Goal: Transaction & Acquisition: Purchase product/service

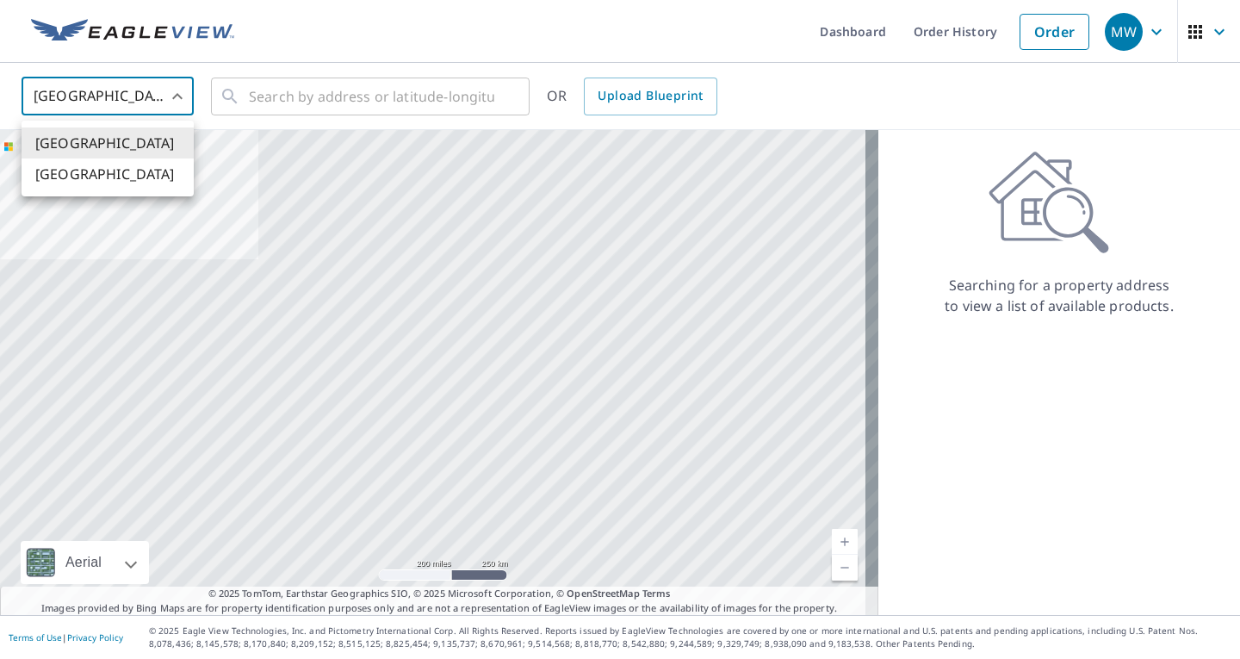
click at [159, 86] on body "MW MW Dashboard Order History Order MW [GEOGRAPHIC_DATA] US ​ ​ OR Upload Bluep…" at bounding box center [620, 329] width 1240 height 659
click at [116, 183] on li "[GEOGRAPHIC_DATA]" at bounding box center [108, 174] width 172 height 31
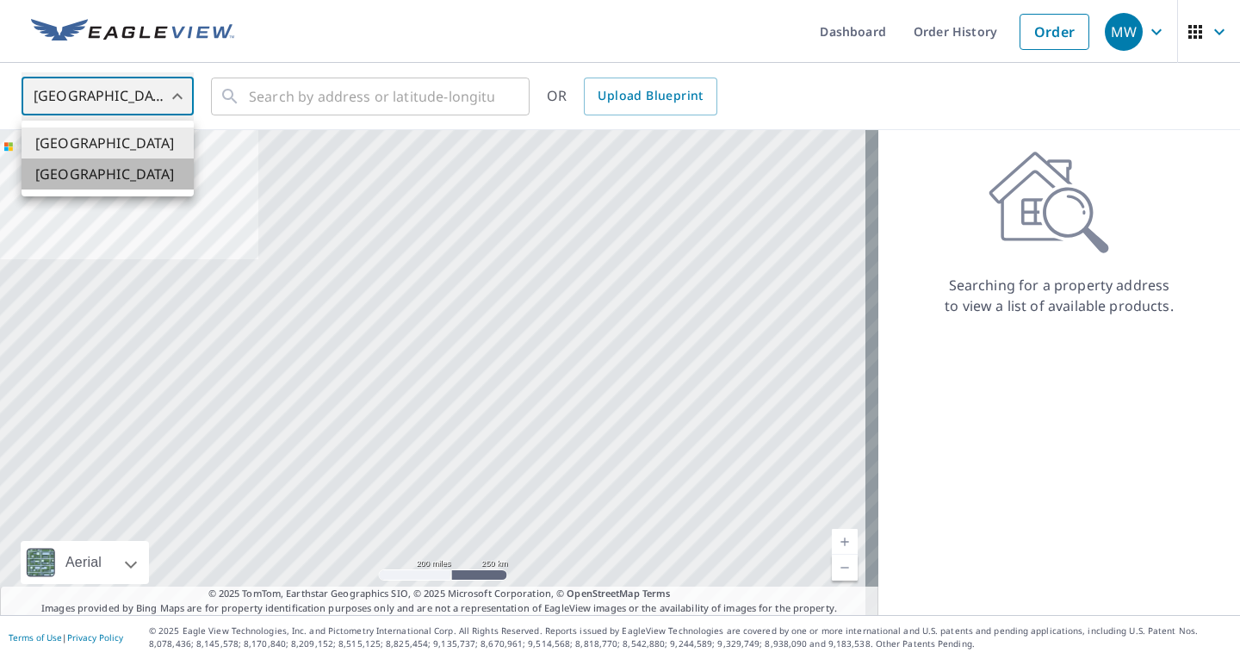
type input "CA"
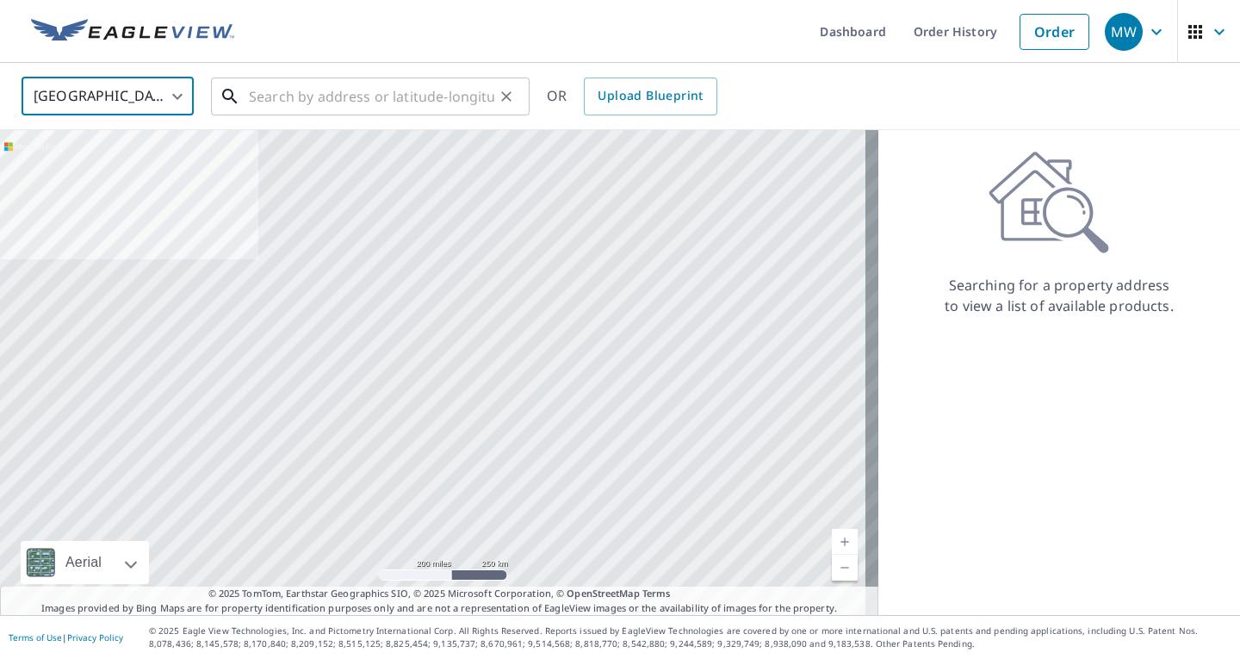
click at [288, 103] on input "text" at bounding box center [372, 96] width 246 height 48
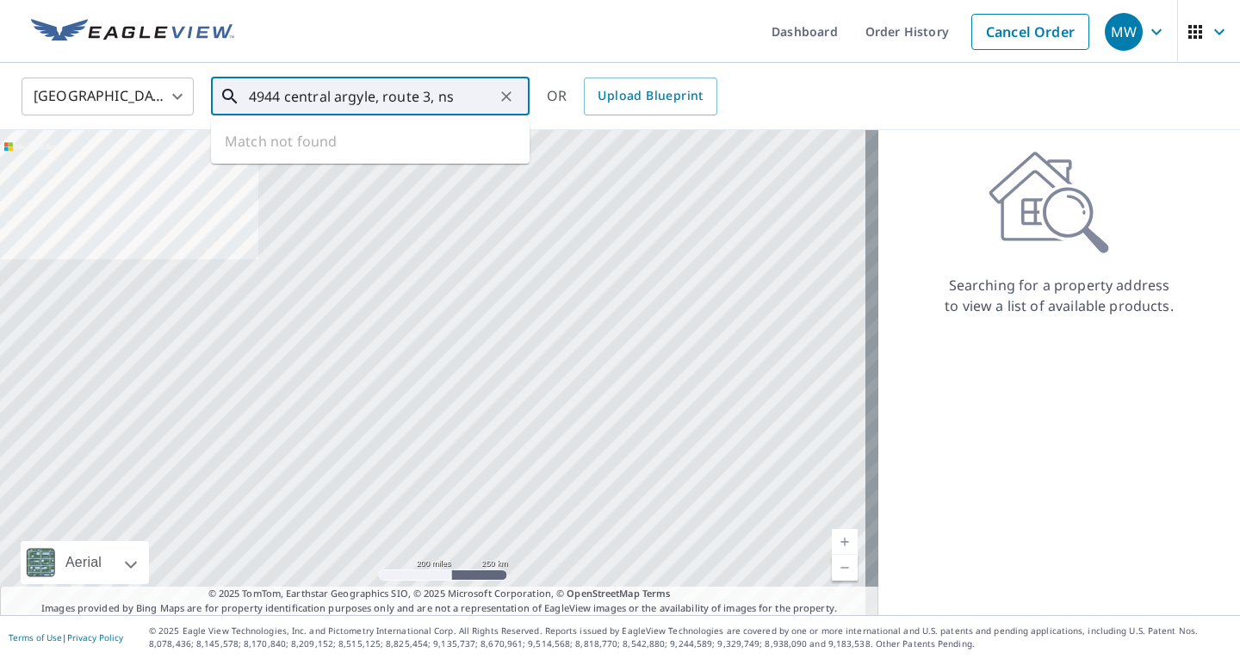
type input "4944 central argyle, route 3, ns"
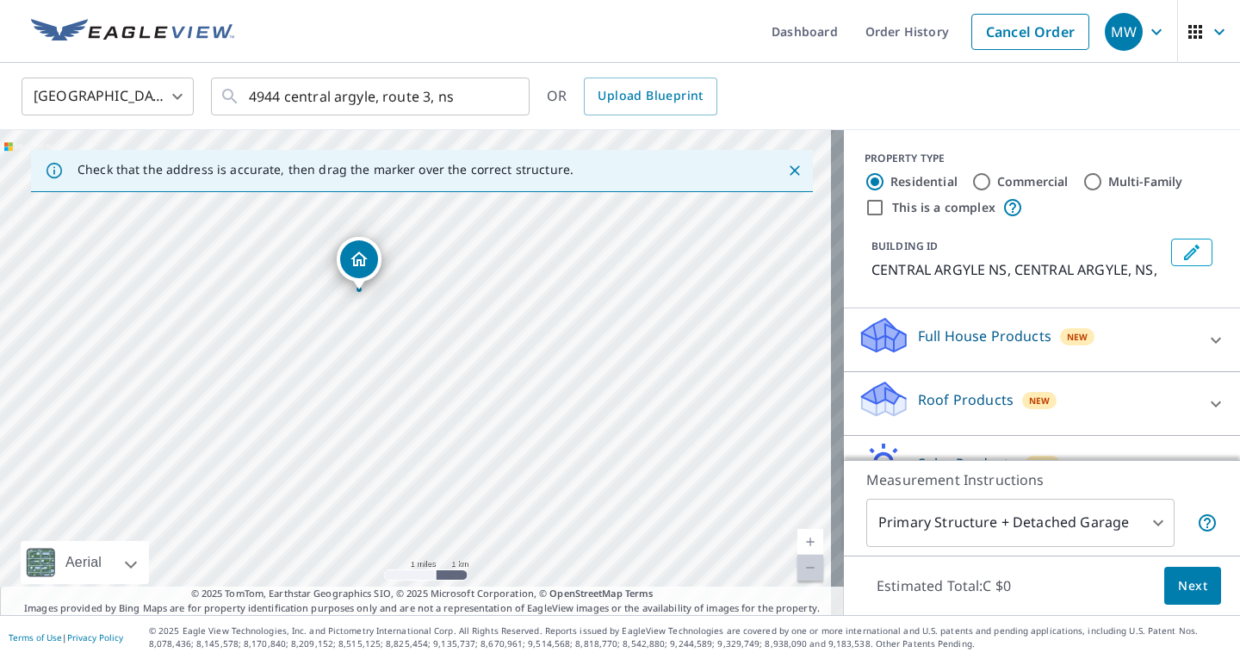
drag, startPoint x: 426, startPoint y: 342, endPoint x: 432, endPoint y: 332, distance: 12.0
click at [432, 332] on div "CENTRAL ARGYLE NS CENTRAL ARGYLE NS" at bounding box center [422, 372] width 844 height 485
drag, startPoint x: 429, startPoint y: 306, endPoint x: 494, endPoint y: 542, distance: 244.7
click at [494, 542] on div "CENTRAL ARGYLE NS CENTRAL ARGYLE NS" at bounding box center [422, 372] width 844 height 485
drag, startPoint x: 395, startPoint y: 395, endPoint x: 401, endPoint y: 323, distance: 71.8
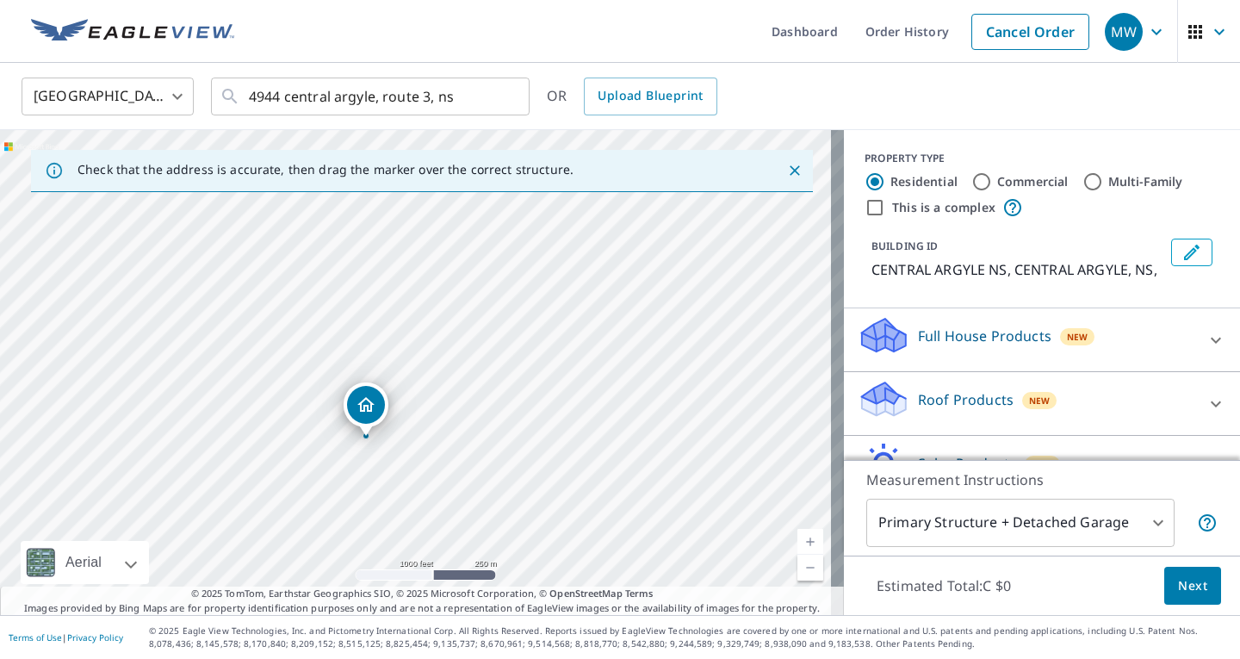
click at [401, 323] on div "CENTRAL ARGYLE NS CENTRAL ARGYLE NS" at bounding box center [422, 372] width 844 height 485
drag, startPoint x: 287, startPoint y: 444, endPoint x: 383, endPoint y: 320, distance: 157.1
click at [383, 320] on div "CENTRAL ARGYLE NS CENTRAL ARGYLE NS" at bounding box center [422, 372] width 844 height 485
drag, startPoint x: 381, startPoint y: 401, endPoint x: 357, endPoint y: 196, distance: 206.4
click at [357, 196] on div "CENTRAL ARGYLE NS CENTRAL ARGYLE NS" at bounding box center [422, 372] width 844 height 485
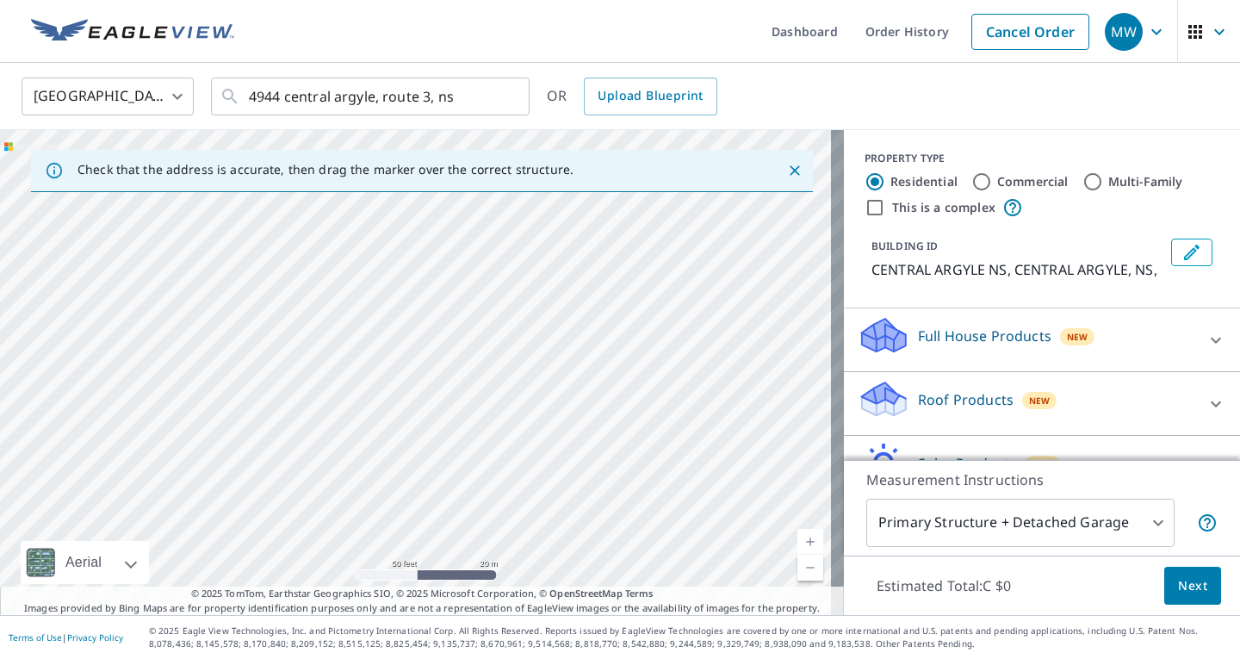
drag, startPoint x: 507, startPoint y: 427, endPoint x: 541, endPoint y: 643, distance: 218.8
click at [541, 643] on div "Dashboard Order History Cancel Order MW [GEOGRAPHIC_DATA] [GEOGRAPHIC_DATA] ​ 4…" at bounding box center [620, 329] width 1240 height 659
drag, startPoint x: 411, startPoint y: 377, endPoint x: 569, endPoint y: 686, distance: 346.3
click at [569, 658] on html "MW MW Dashboard Order History Cancel Order MW [GEOGRAPHIC_DATA] [GEOGRAPHIC_DAT…" at bounding box center [620, 329] width 1240 height 659
drag, startPoint x: 386, startPoint y: 252, endPoint x: 476, endPoint y: 560, distance: 321.1
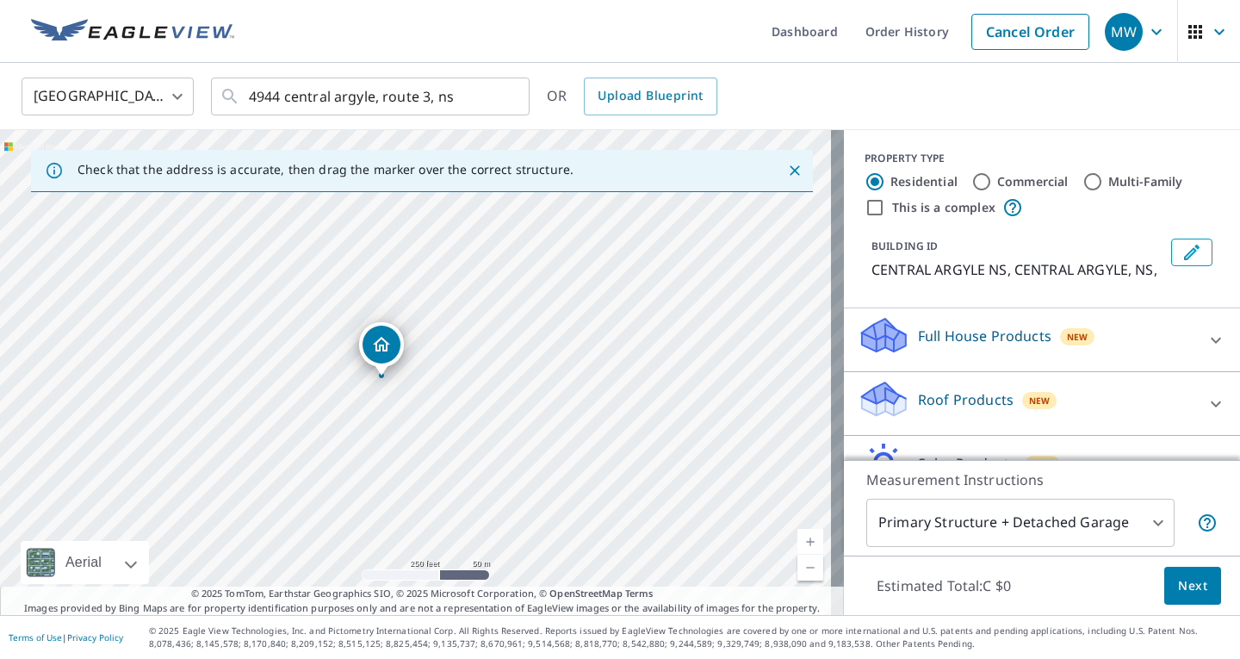
click at [476, 560] on div "CENTRAL ARGYLE NS CENTRAL ARGYLE NS" at bounding box center [422, 372] width 844 height 485
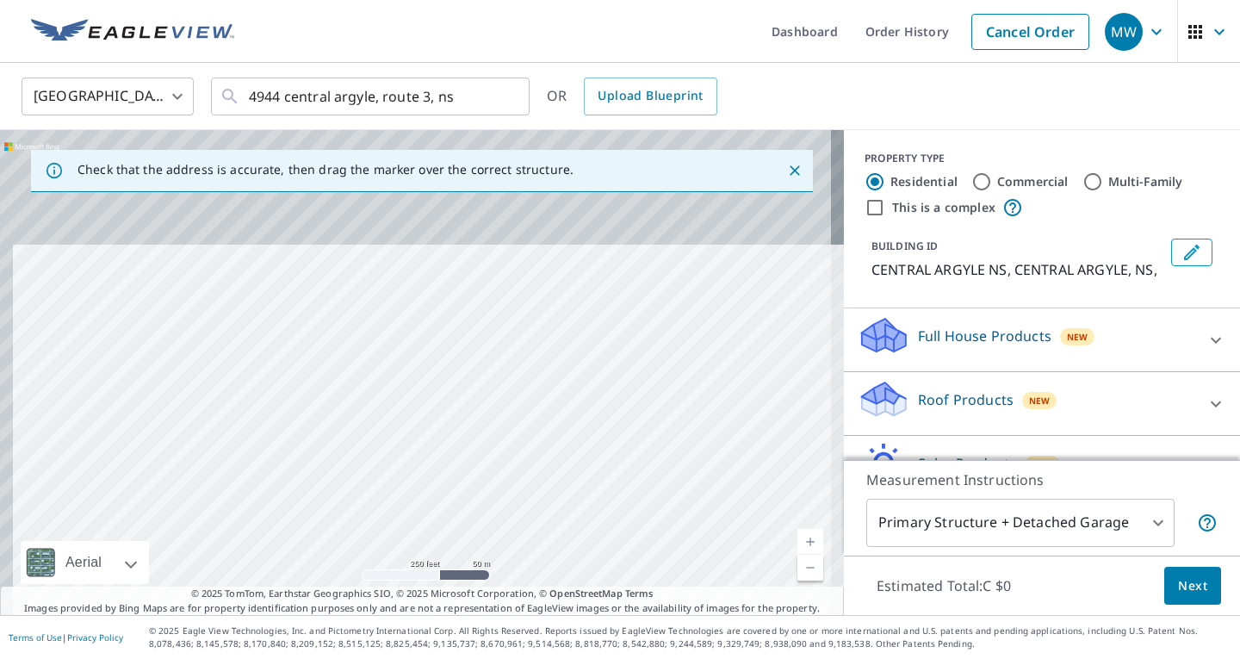
drag, startPoint x: 426, startPoint y: 227, endPoint x: 447, endPoint y: 588, distance: 361.5
click at [447, 588] on div "Check that the address is accurate, then drag the marker over the correct struc…" at bounding box center [422, 372] width 844 height 485
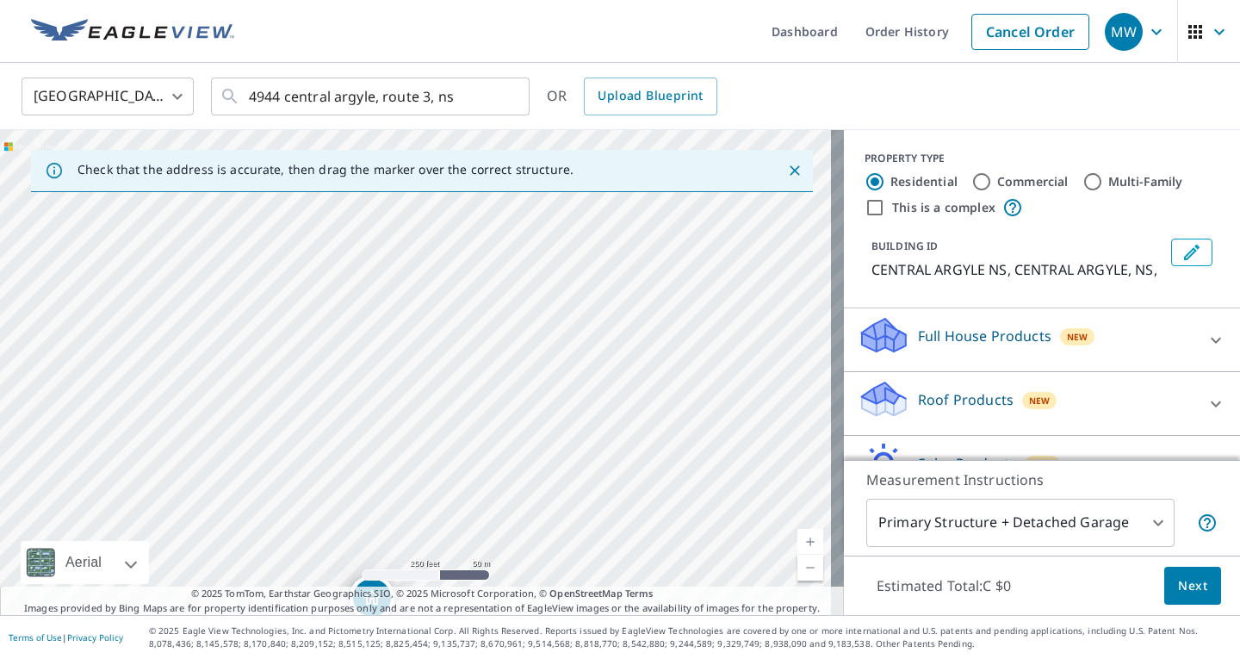
click at [417, 479] on div "CENTRAL ARGYLE NS CENTRAL ARGYLE NS" at bounding box center [422, 372] width 844 height 485
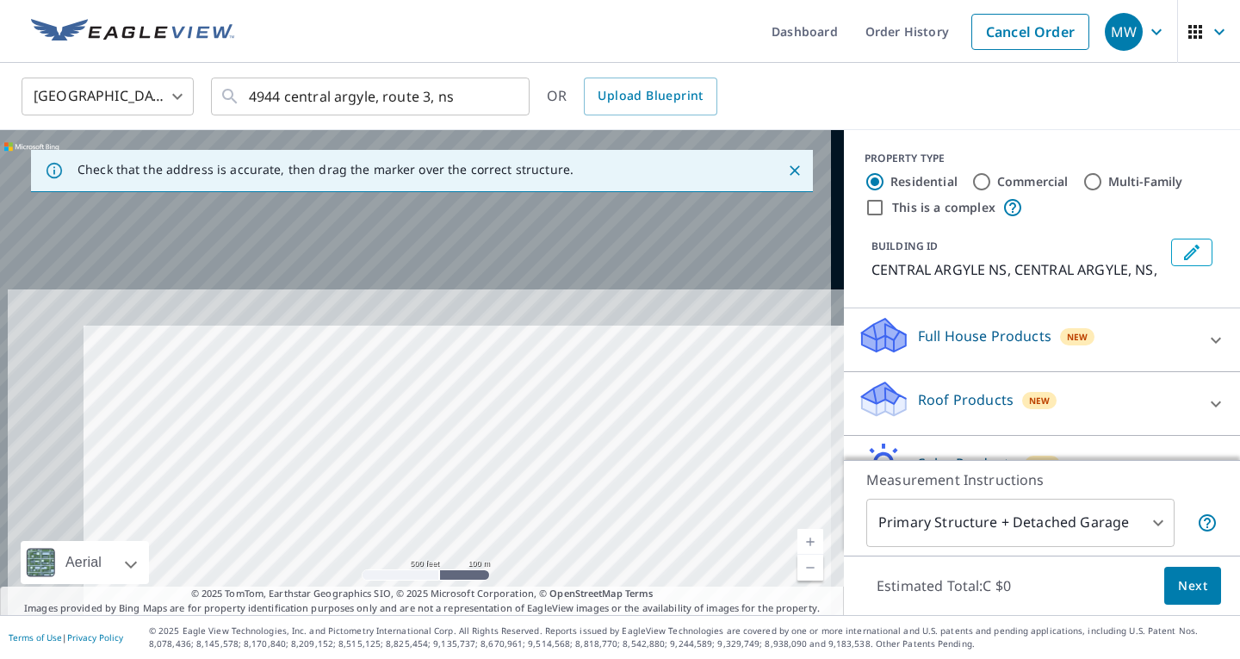
drag, startPoint x: 353, startPoint y: 248, endPoint x: 463, endPoint y: 547, distance: 318.6
click at [463, 547] on div "CENTRAL ARGYLE NS CENTRAL ARGYLE NS" at bounding box center [422, 372] width 844 height 485
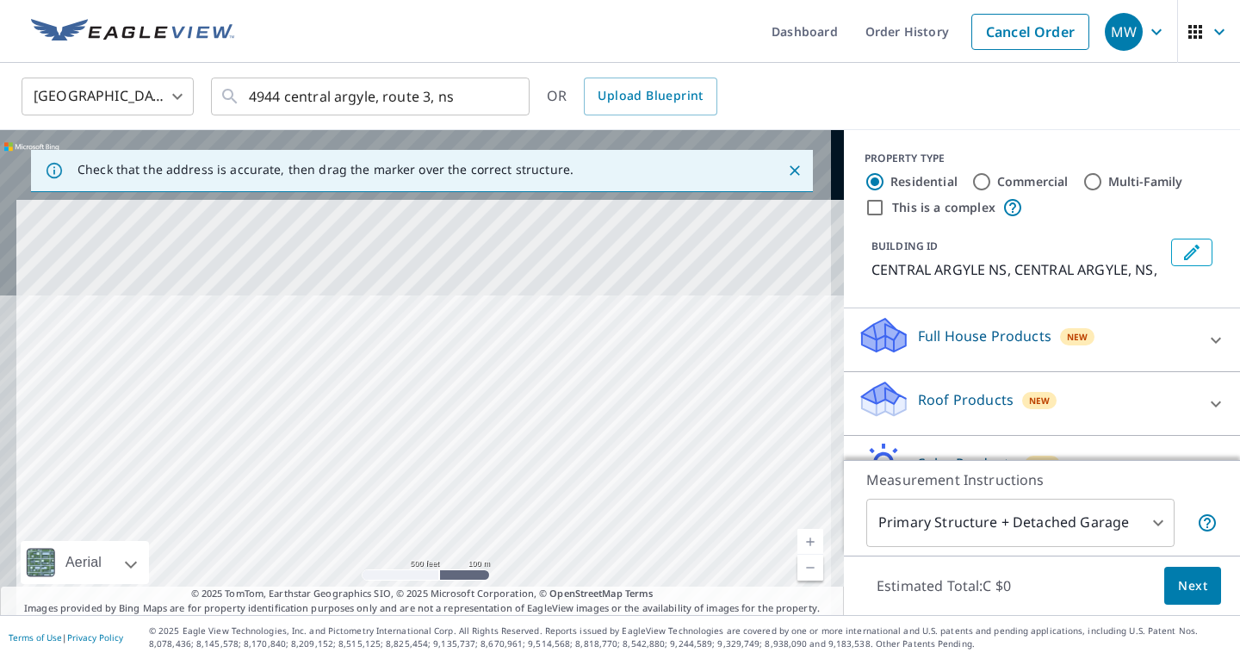
drag, startPoint x: 448, startPoint y: 505, endPoint x: 467, endPoint y: 607, distance: 104.2
click at [467, 607] on div "Check that the address is accurate, then drag the marker over the correct struc…" at bounding box center [422, 372] width 844 height 485
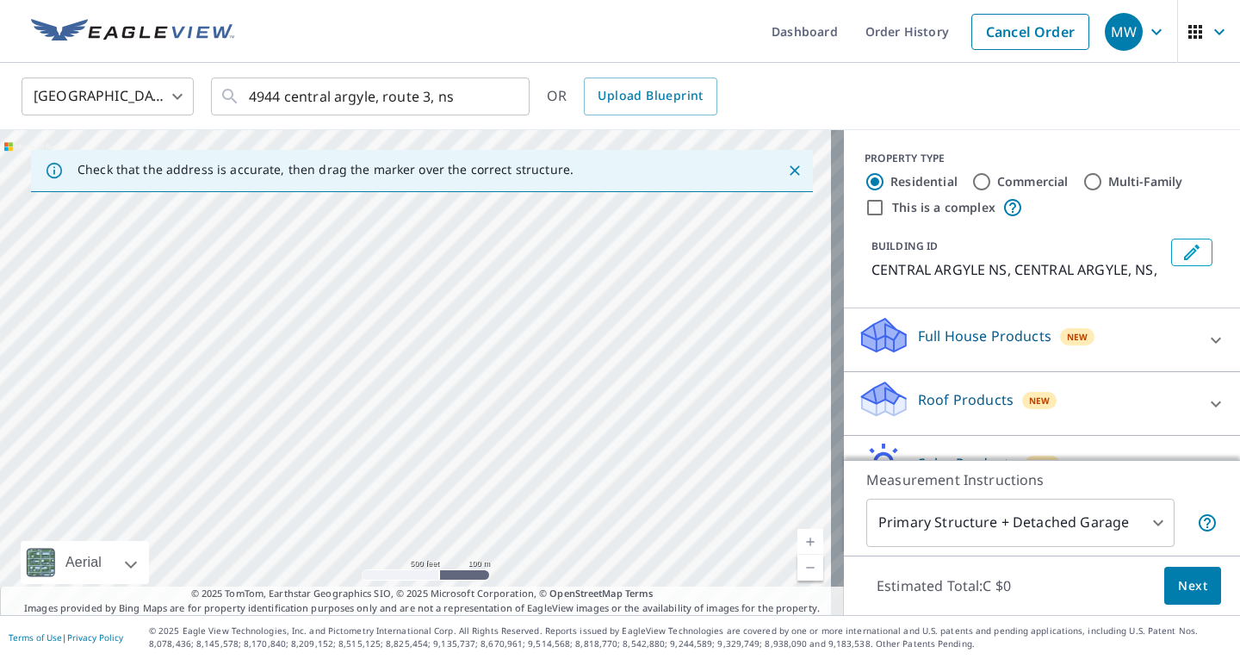
drag, startPoint x: 456, startPoint y: 538, endPoint x: 446, endPoint y: 498, distance: 40.7
click at [446, 498] on div "CENTRAL ARGYLE NS CENTRAL ARGYLE NS" at bounding box center [422, 372] width 844 height 485
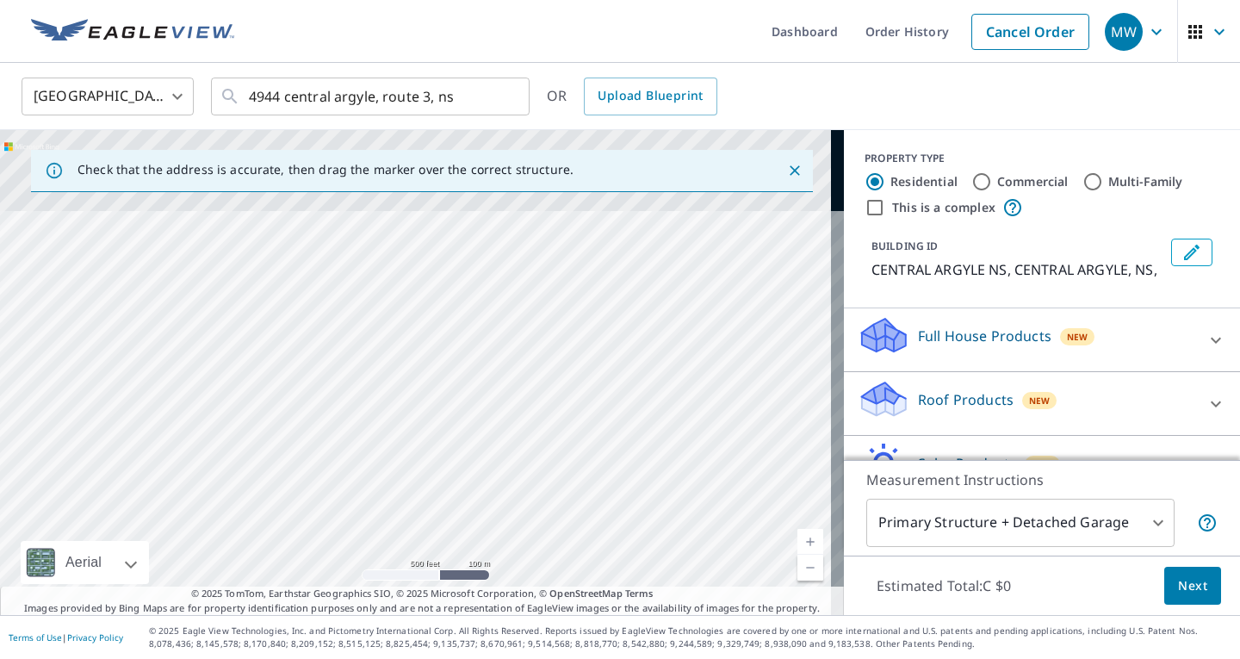
drag, startPoint x: 444, startPoint y: 341, endPoint x: 481, endPoint y: 565, distance: 226.9
click at [481, 565] on div "CENTRAL ARGYLE NS CENTRAL ARGYLE NS" at bounding box center [422, 372] width 844 height 485
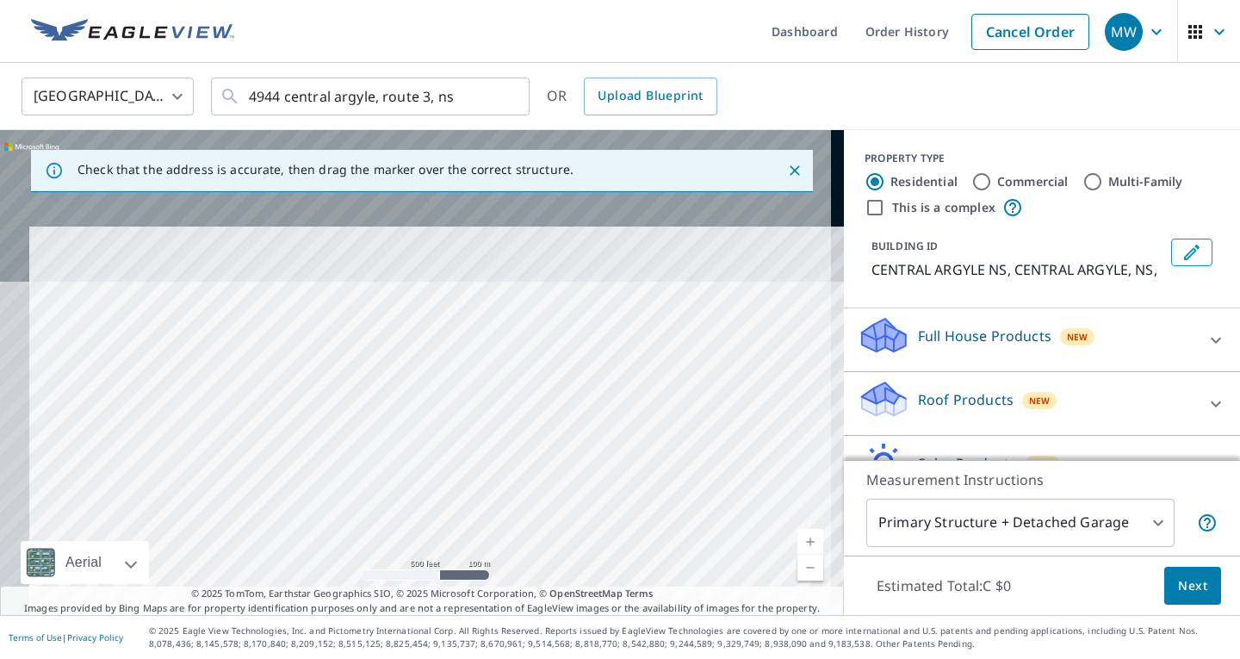
drag, startPoint x: 409, startPoint y: 300, endPoint x: 443, endPoint y: 538, distance: 240.1
click at [443, 538] on div "CENTRAL ARGYLE NS CENTRAL ARGYLE NS" at bounding box center [422, 372] width 844 height 485
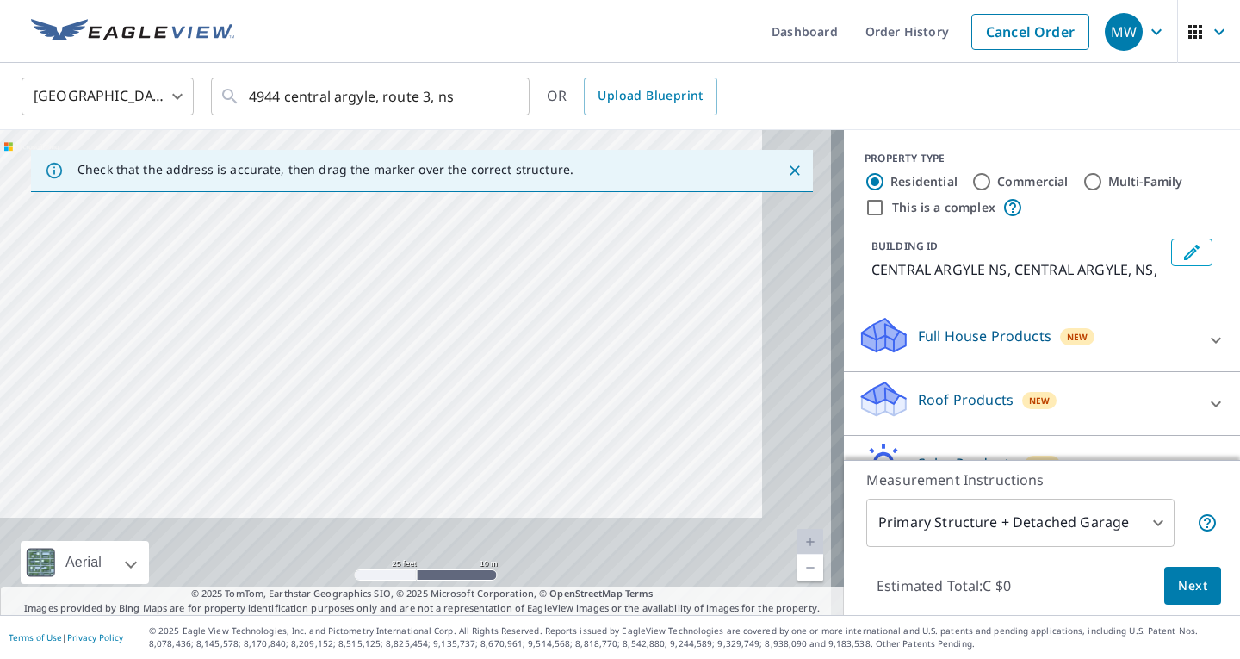
drag, startPoint x: 549, startPoint y: 394, endPoint x: 477, endPoint y: 289, distance: 127.1
click at [477, 289] on div "CENTRAL ARGYLE NS CENTRAL ARGYLE NS" at bounding box center [422, 372] width 844 height 485
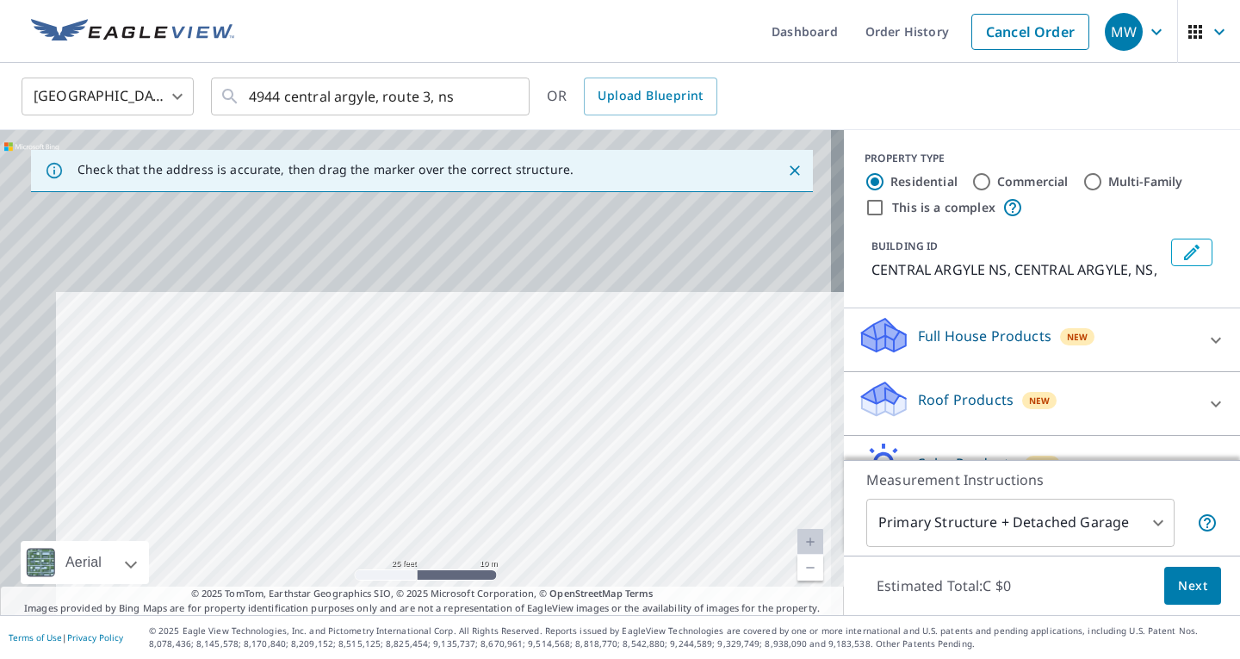
drag, startPoint x: 437, startPoint y: 270, endPoint x: 511, endPoint y: 508, distance: 249.9
click at [511, 508] on div "CENTRAL ARGYLE NS CENTRAL ARGYLE NS" at bounding box center [422, 372] width 844 height 485
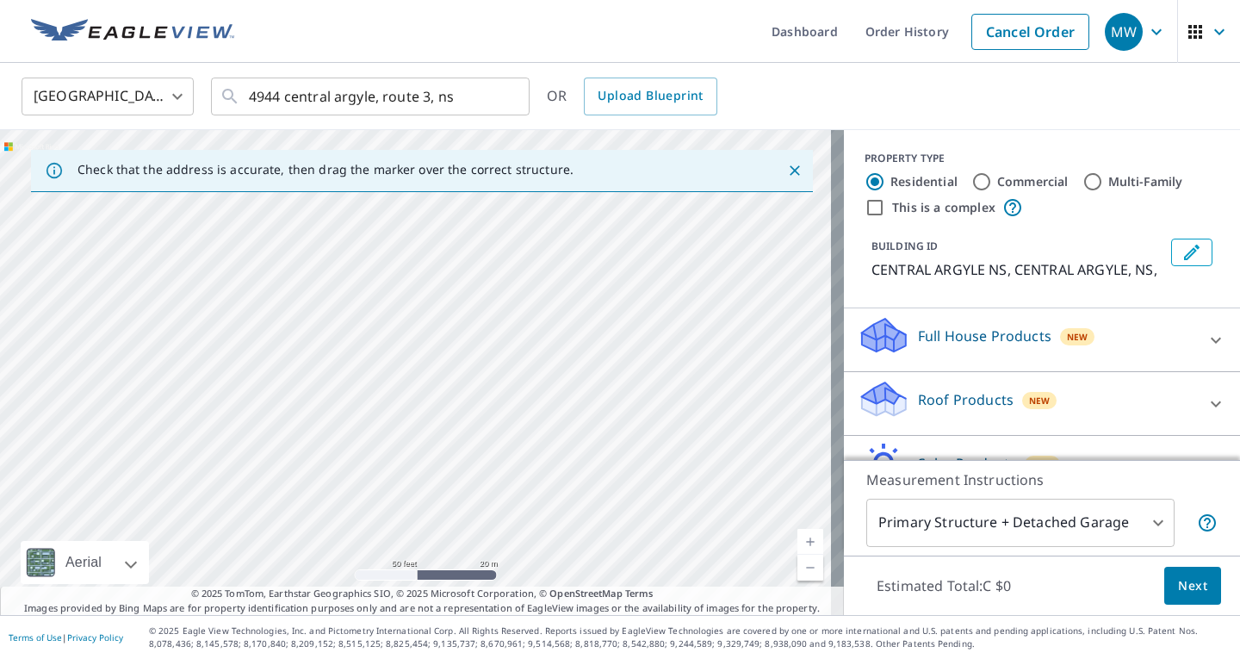
drag, startPoint x: 490, startPoint y: 463, endPoint x: 451, endPoint y: 403, distance: 71.7
click at [451, 403] on div "CENTRAL ARGYLE NS CENTRAL ARGYLE NS" at bounding box center [422, 372] width 844 height 485
click at [448, 440] on div "CENTRAL ARGYLE NS CENTRAL ARGYLE NS" at bounding box center [422, 372] width 844 height 485
drag, startPoint x: 421, startPoint y: 333, endPoint x: 302, endPoint y: 228, distance: 158.7
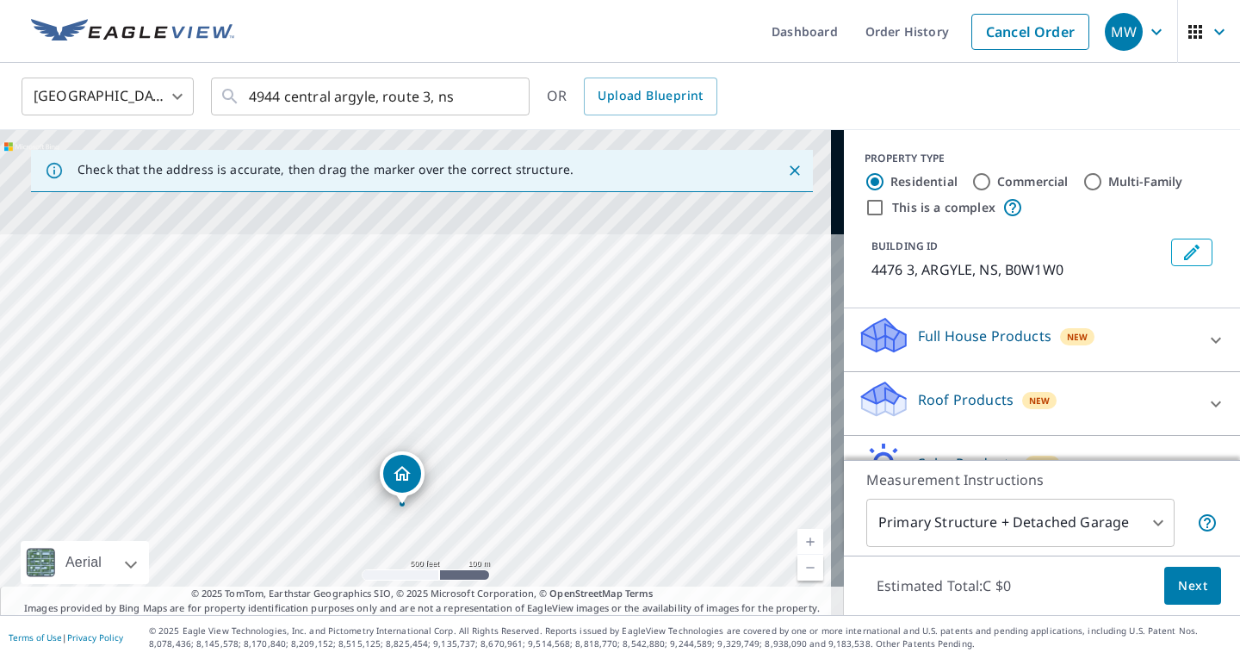
drag, startPoint x: 428, startPoint y: 299, endPoint x: 470, endPoint y: 489, distance: 195.0
click at [470, 489] on div "4476 3 ARGYLE NS B0W1W0" at bounding box center [422, 372] width 844 height 485
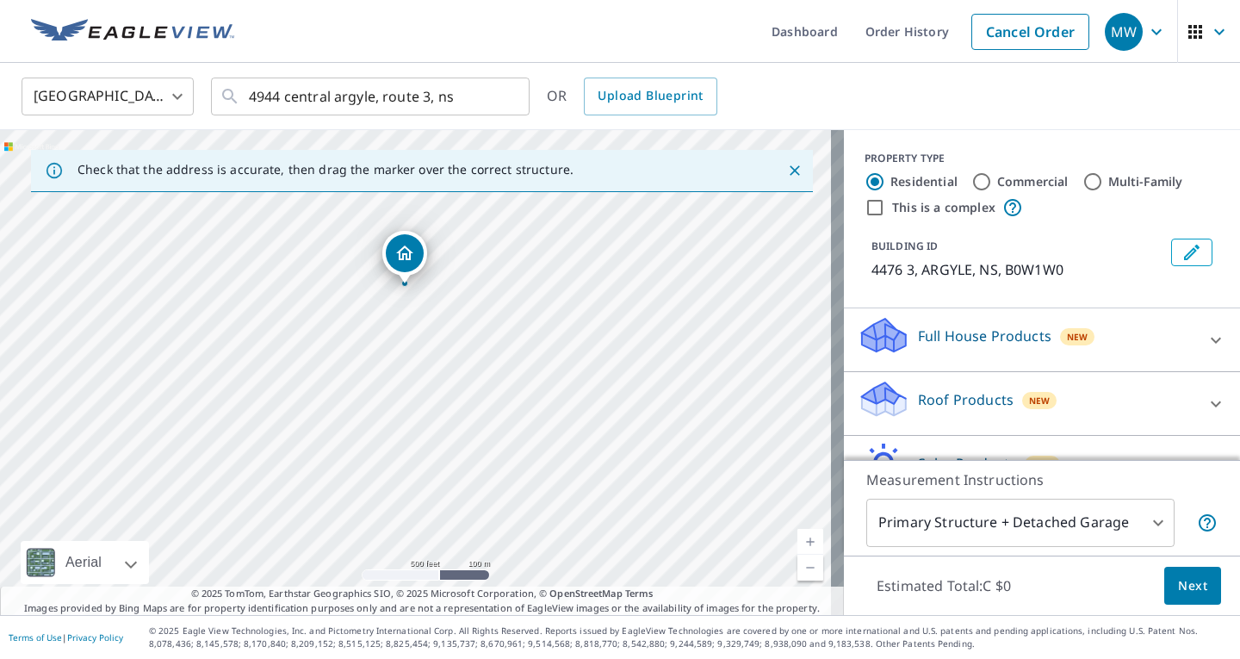
drag, startPoint x: 410, startPoint y: 463, endPoint x: 415, endPoint y: 231, distance: 232.6
drag, startPoint x: 415, startPoint y: 232, endPoint x: 453, endPoint y: 396, distance: 168.8
click at [455, 373] on div "4556 3 ARGYLE NS B0W1W0" at bounding box center [422, 372] width 844 height 485
drag, startPoint x: 460, startPoint y: 476, endPoint x: 392, endPoint y: 220, distance: 264.7
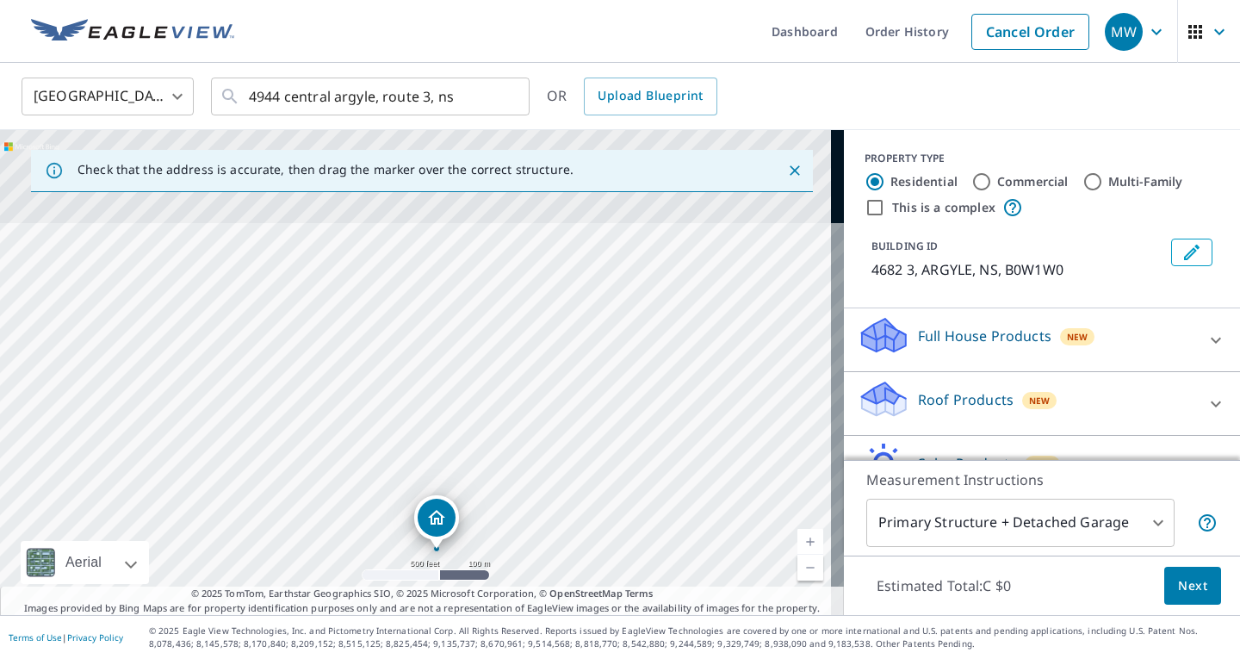
drag, startPoint x: 484, startPoint y: 290, endPoint x: 506, endPoint y: 486, distance: 196.7
click at [506, 486] on div "4682 3 ARGYLE NS B0W1W0" at bounding box center [422, 372] width 844 height 485
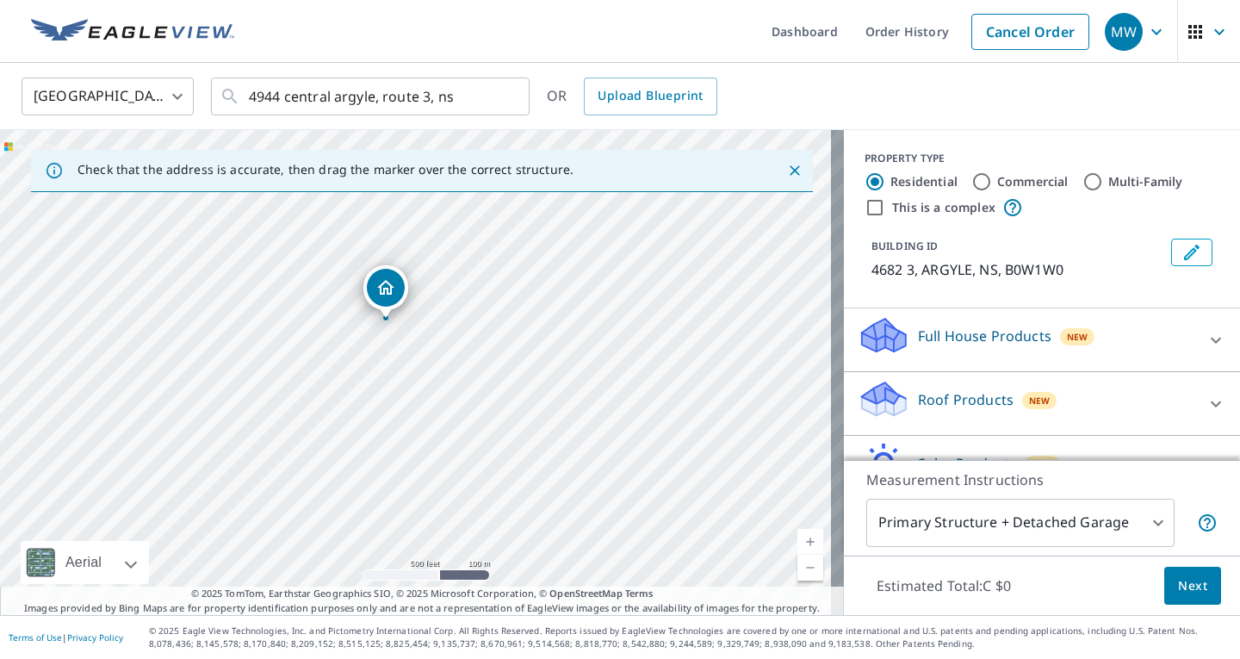
drag, startPoint x: 444, startPoint y: 530, endPoint x: 392, endPoint y: 283, distance: 252.6
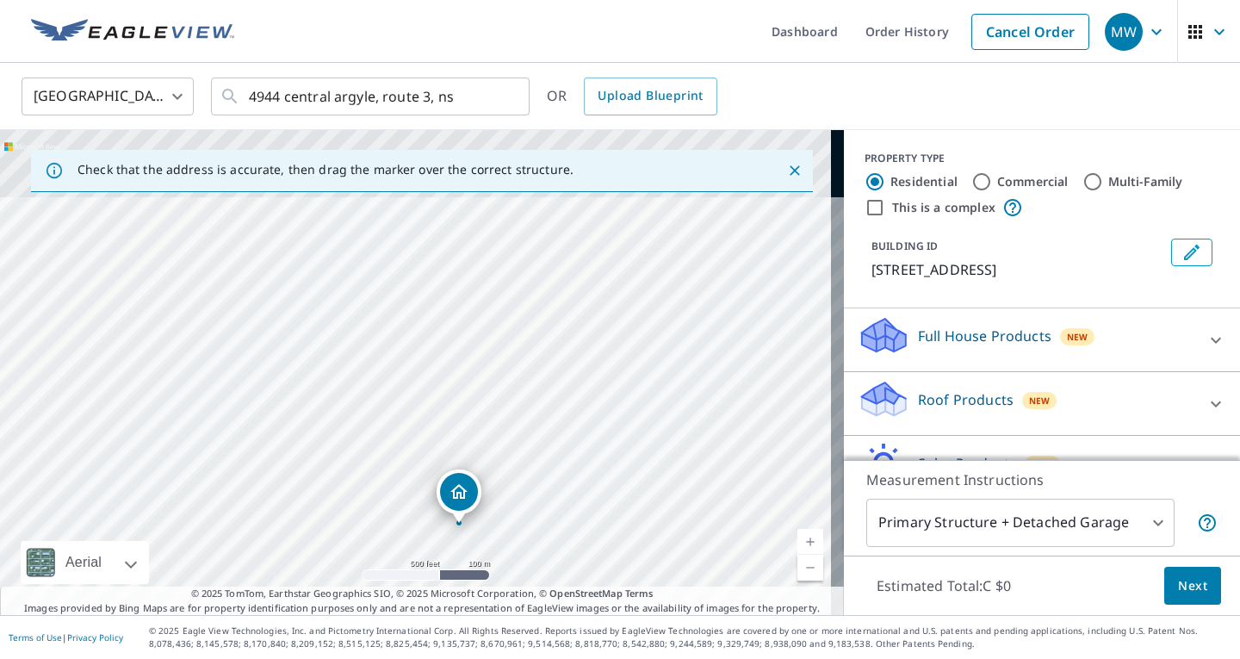
drag, startPoint x: 473, startPoint y: 262, endPoint x: 517, endPoint y: 434, distance: 177.8
click at [517, 434] on div "4789 3 ARGYLE NS B0W1W0" at bounding box center [422, 372] width 844 height 485
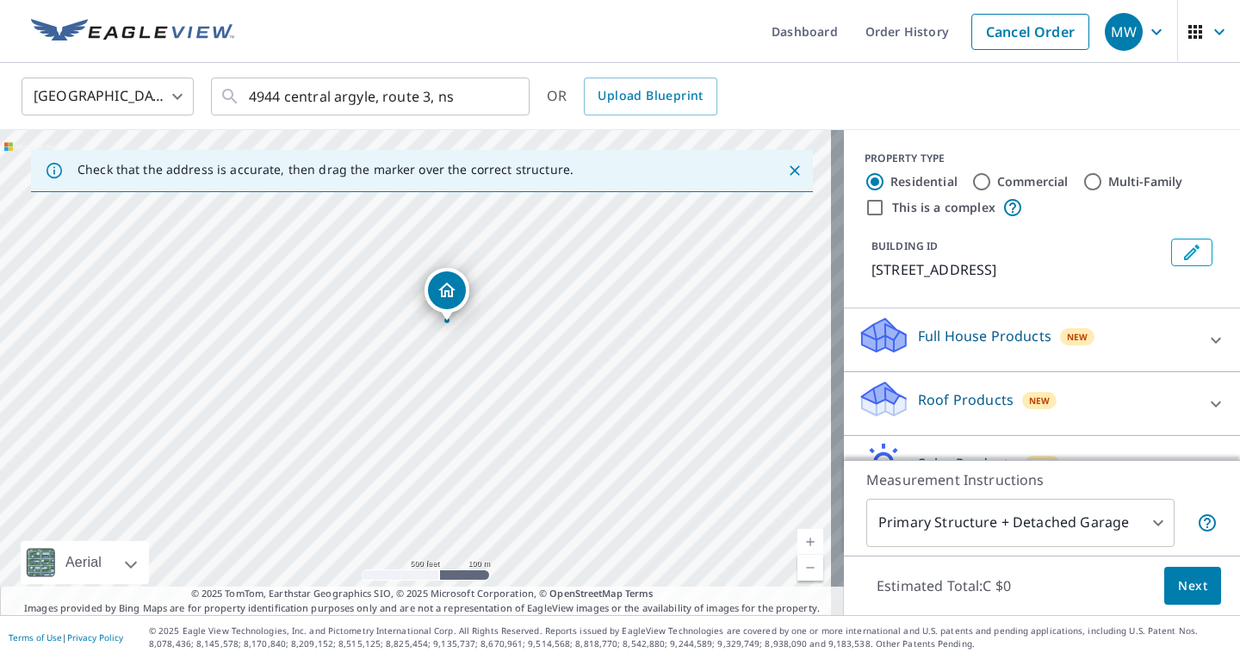
drag, startPoint x: 455, startPoint y: 488, endPoint x: 426, endPoint y: 273, distance: 217.3
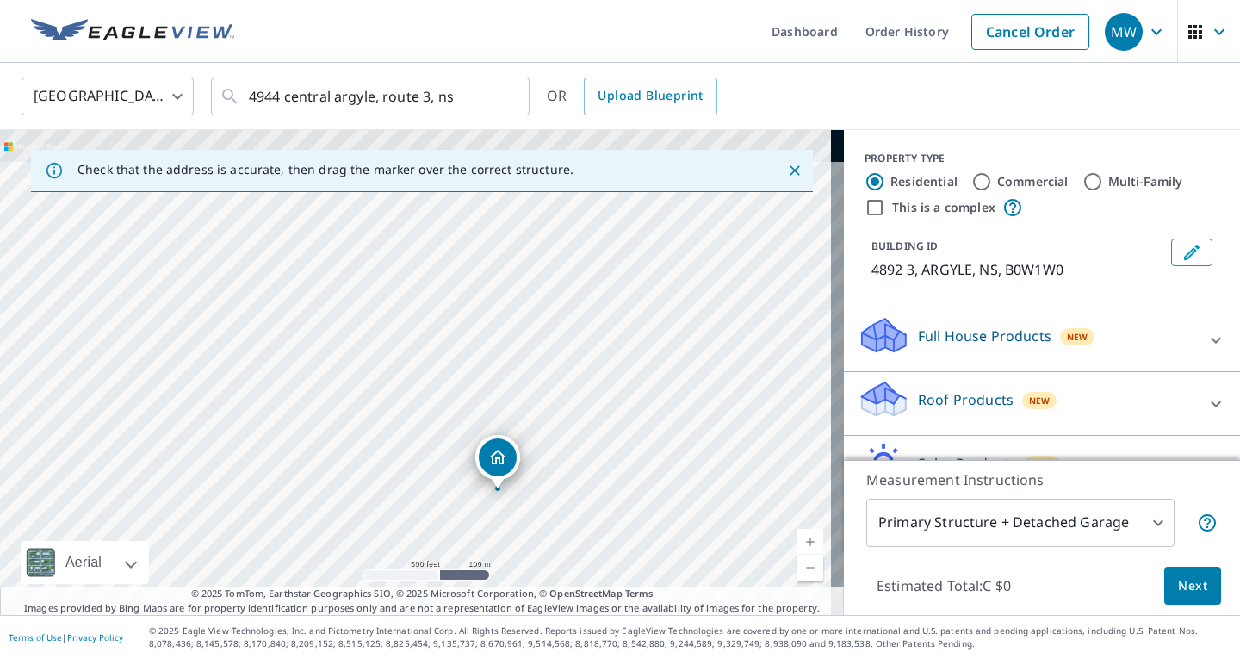
drag, startPoint x: 456, startPoint y: 291, endPoint x: 538, endPoint y: 410, distance: 144.3
click at [538, 410] on div "4892 3 ARGYLE NS B0W1W0" at bounding box center [422, 372] width 844 height 485
drag, startPoint x: 508, startPoint y: 457, endPoint x: 512, endPoint y: 306, distance: 151.7
click at [512, 306] on div "4892 3 ARGYLE NS B0W1W0" at bounding box center [422, 372] width 844 height 485
drag, startPoint x: 489, startPoint y: 413, endPoint x: 393, endPoint y: 247, distance: 191.5
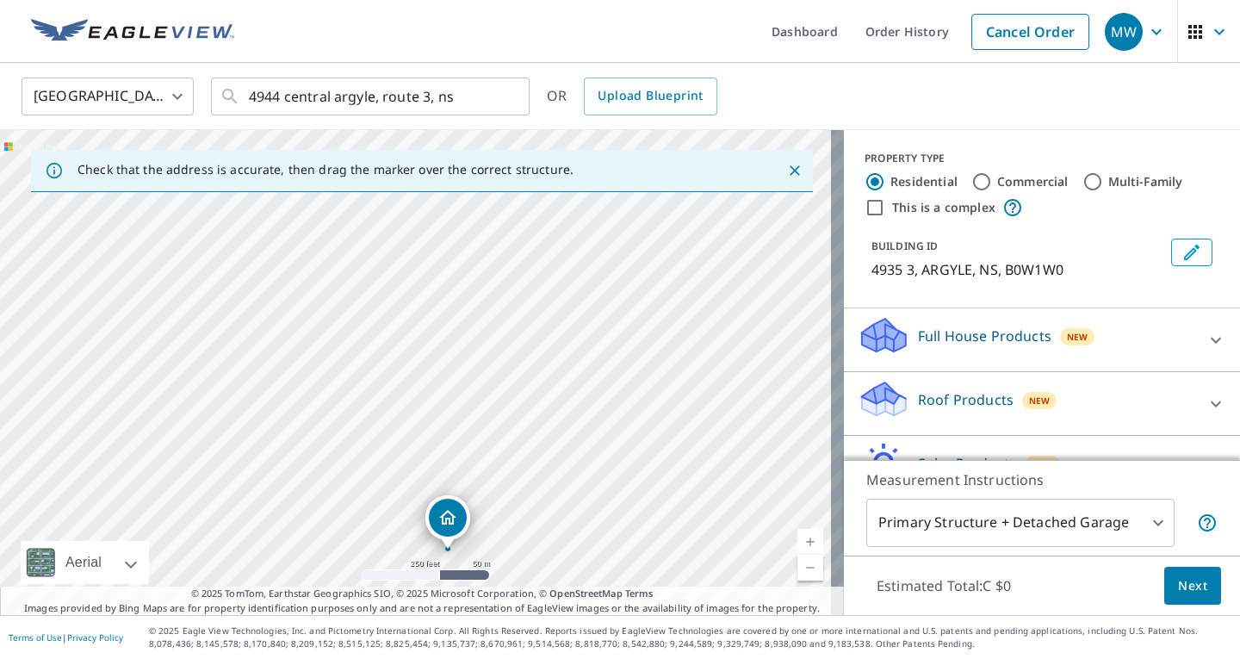
drag, startPoint x: 523, startPoint y: 279, endPoint x: 555, endPoint y: 458, distance: 182.0
click at [555, 458] on div "4935 3 ARGYLE NS B0W1W0" at bounding box center [422, 372] width 844 height 485
drag, startPoint x: 451, startPoint y: 514, endPoint x: 539, endPoint y: 354, distance: 183.2
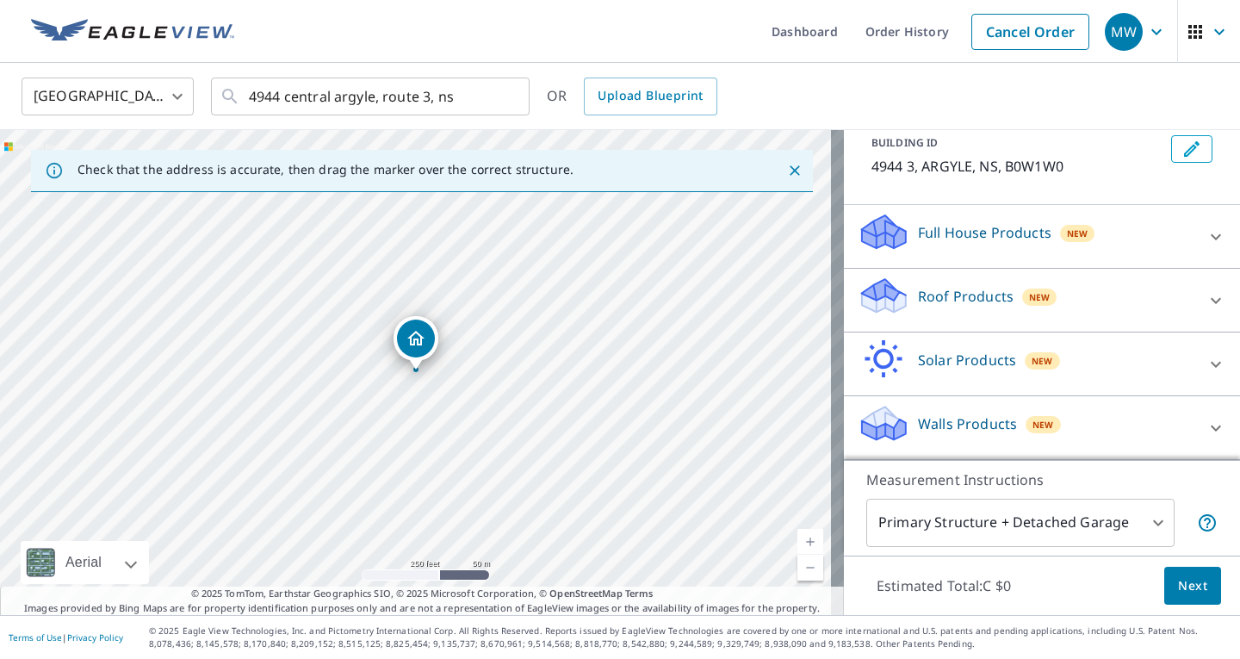
click at [1060, 293] on div "Roof Products New" at bounding box center [1027, 300] width 338 height 49
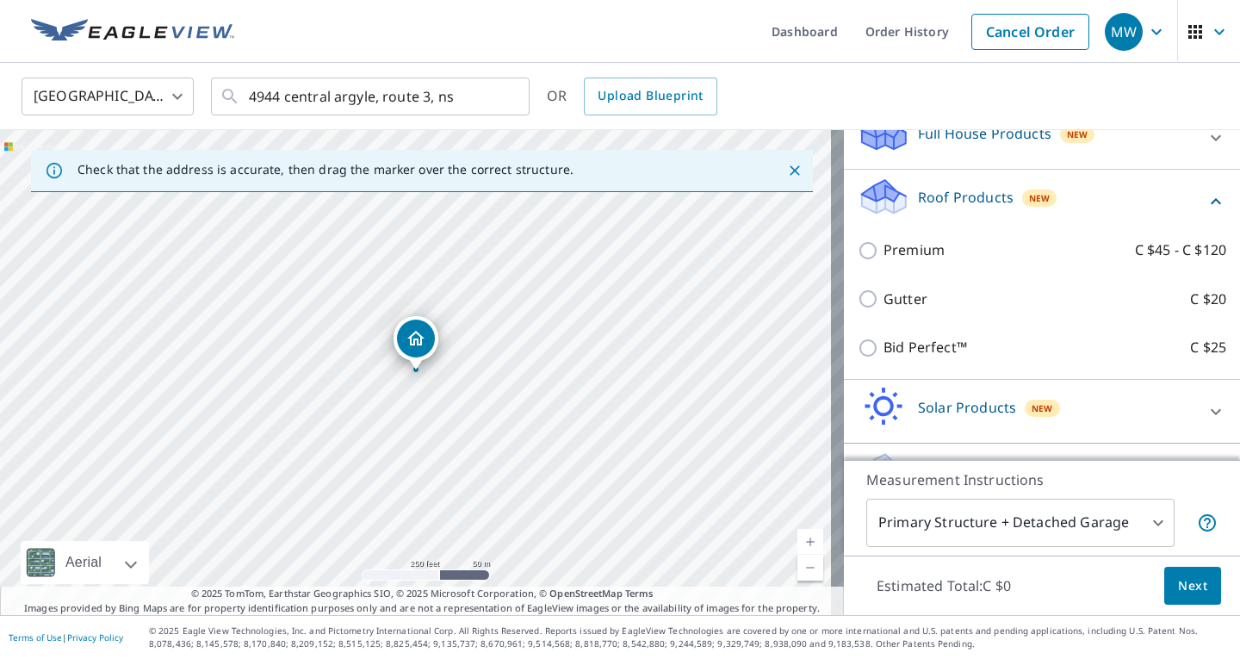
scroll to position [204, 0]
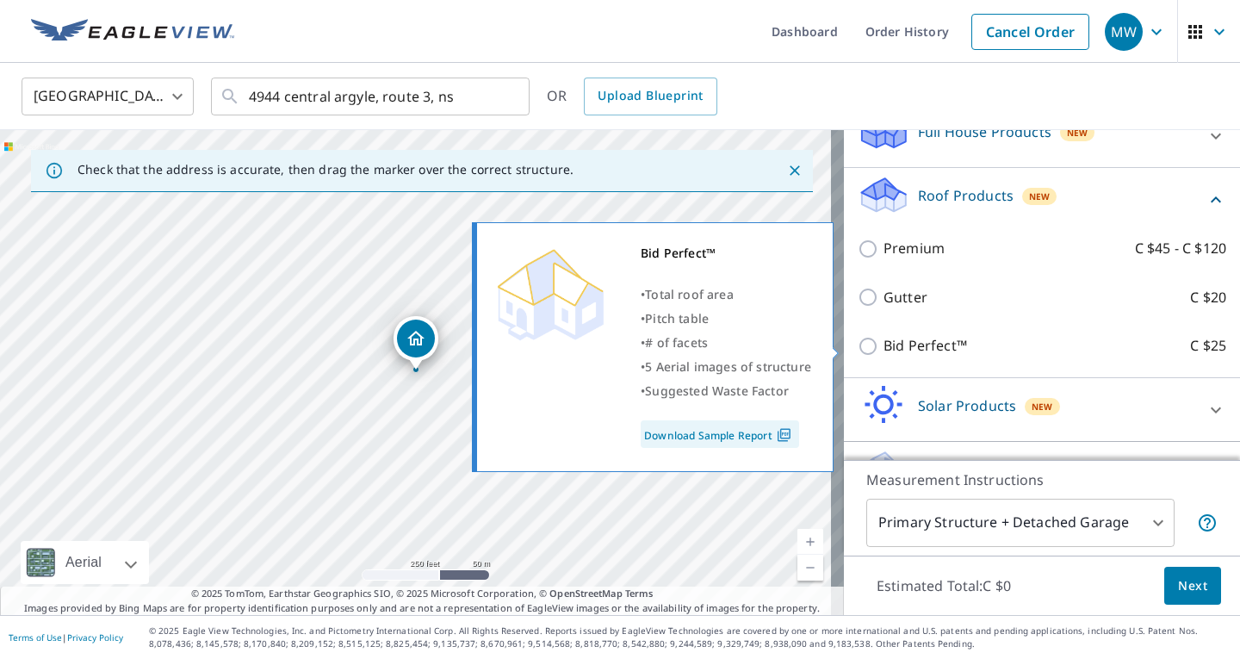
click at [858, 344] on input "Bid Perfect™ C $25" at bounding box center [871, 346] width 26 height 21
checkbox input "true"
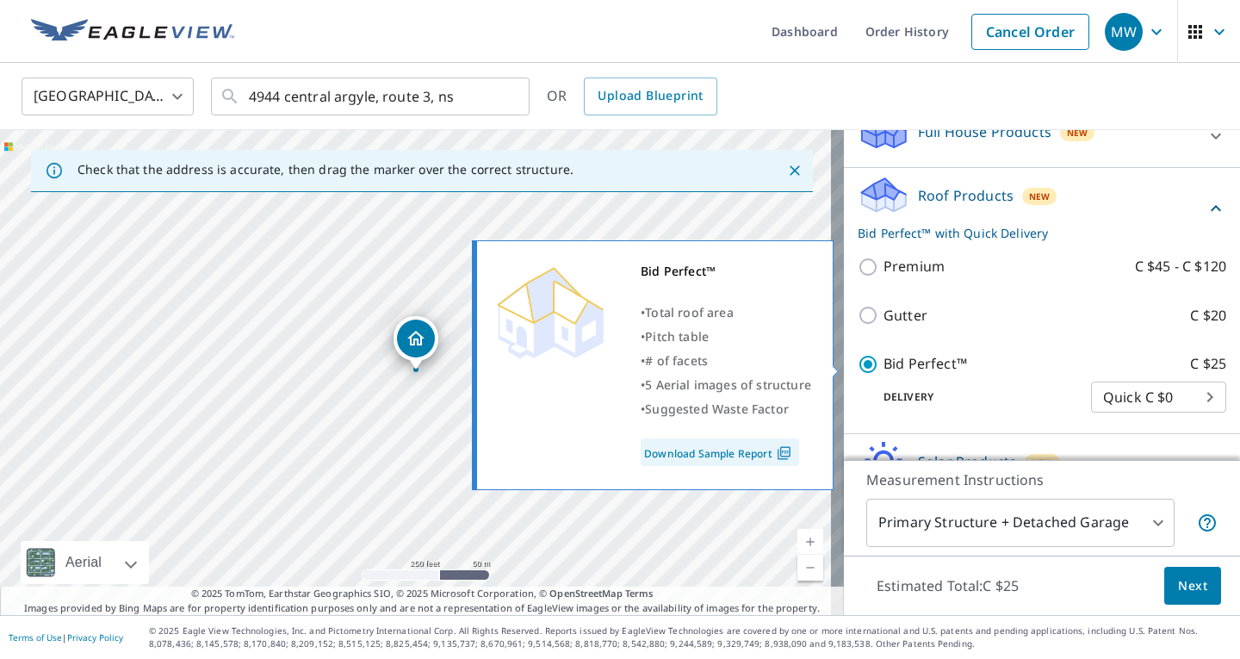
scroll to position [308, 0]
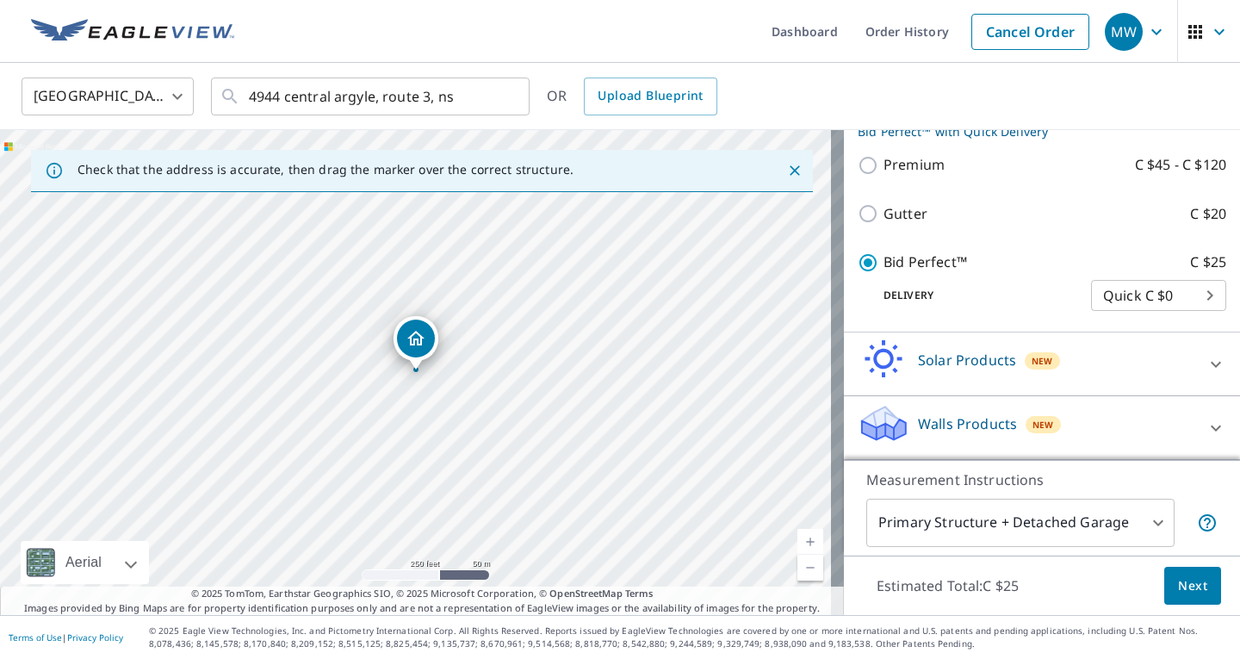
click at [1190, 594] on span "Next" at bounding box center [1192, 586] width 29 height 22
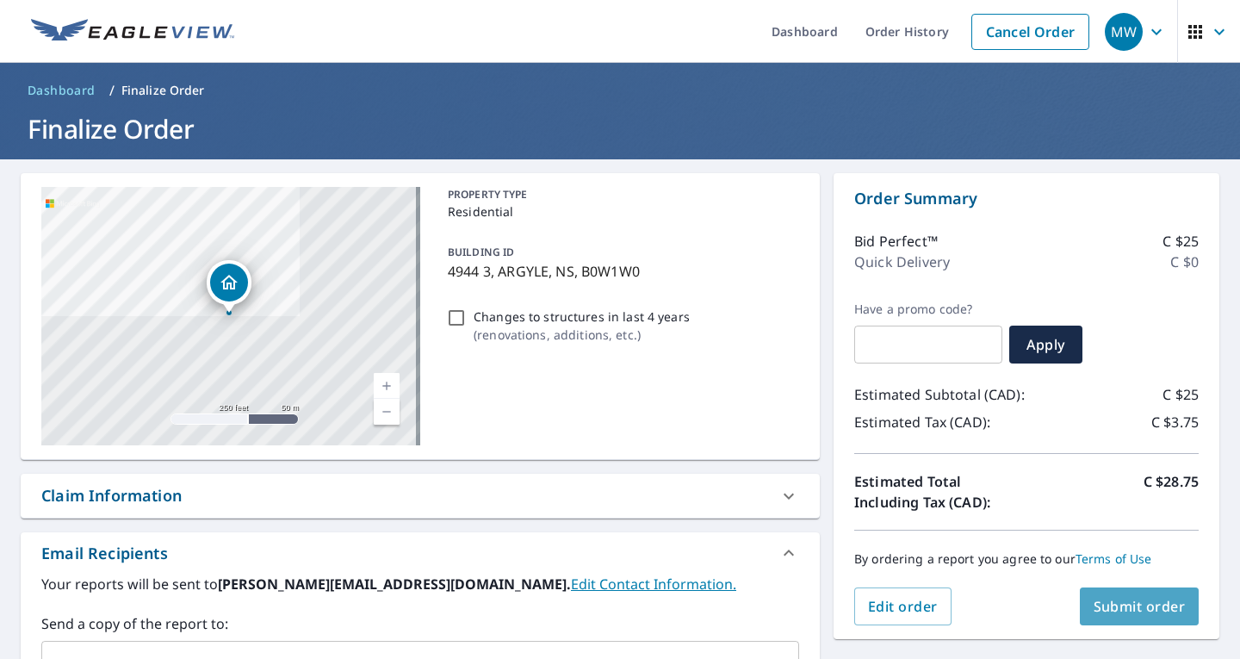
click at [1123, 607] on span "Submit order" at bounding box center [1140, 606] width 92 height 19
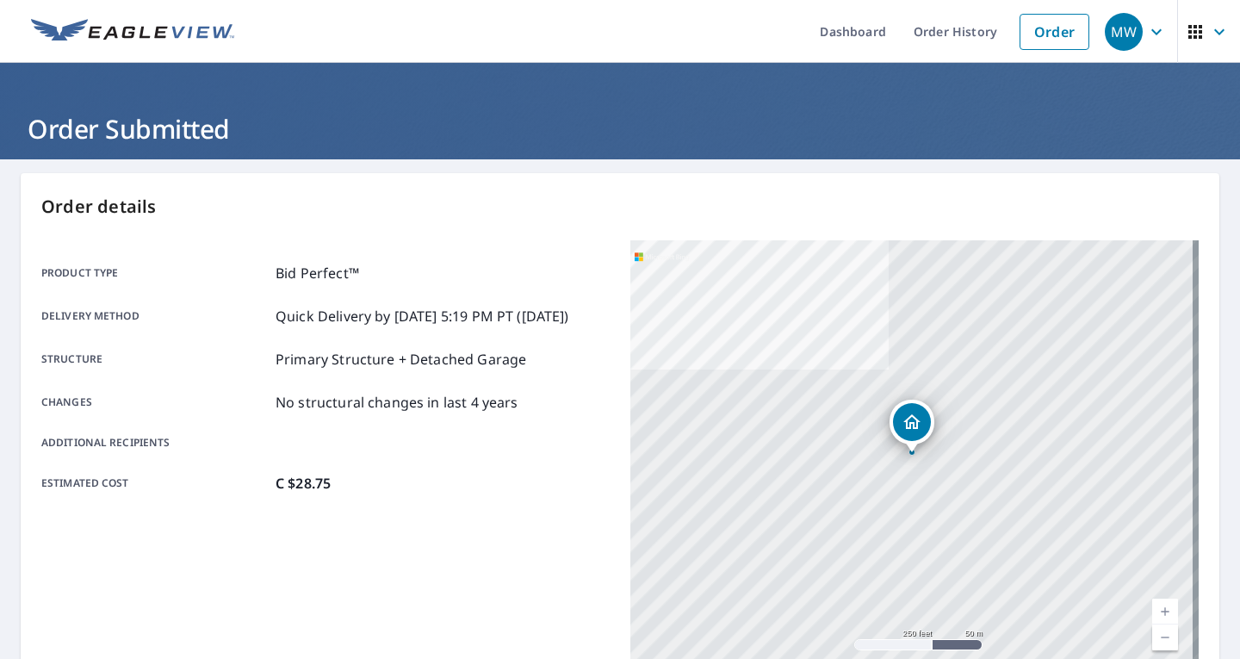
click at [1138, 17] on span "MW" at bounding box center [1137, 31] width 65 height 41
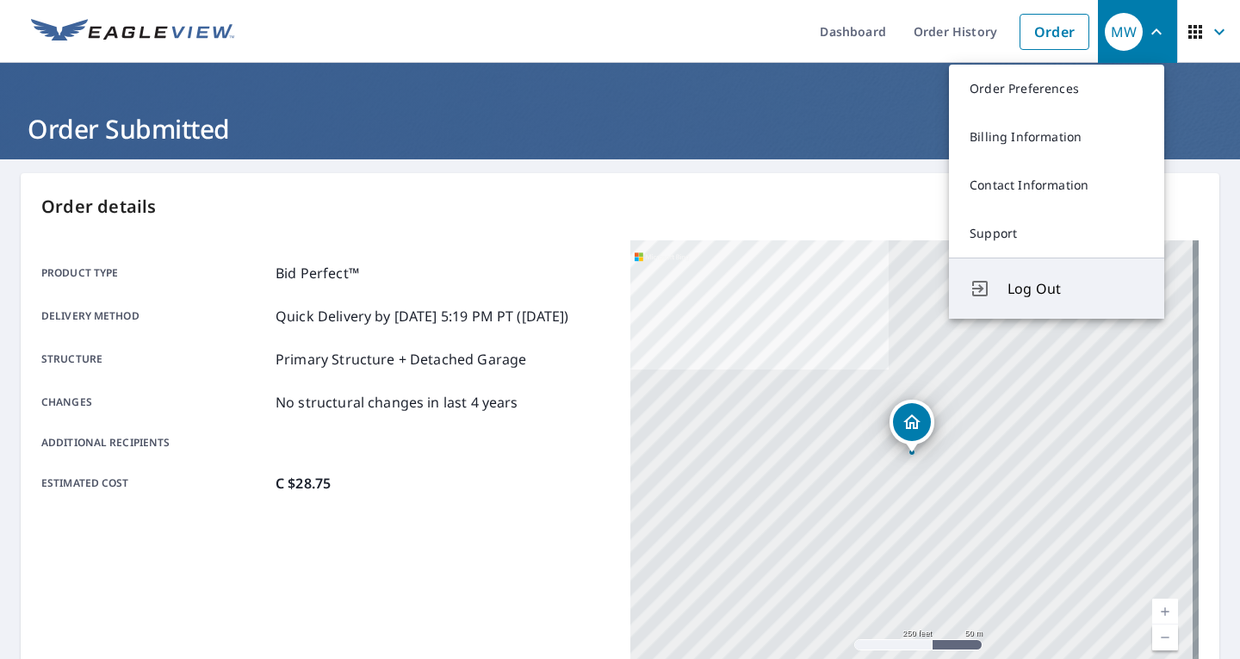
click at [1042, 260] on button "Log Out" at bounding box center [1056, 288] width 215 height 61
